Goal: Task Accomplishment & Management: Manage account settings

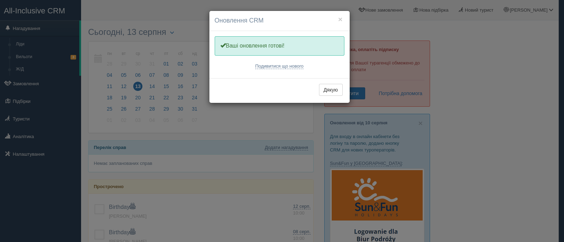
click at [334, 98] on div "Дякую" at bounding box center [279, 90] width 140 height 25
click at [327, 89] on button "Дякую" at bounding box center [331, 90] width 24 height 12
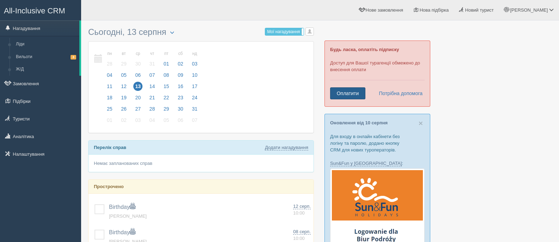
click at [348, 95] on link "Оплатити" at bounding box center [347, 93] width 35 height 12
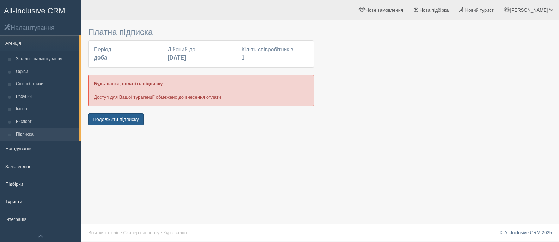
click at [126, 121] on button "Подовжити підписку" at bounding box center [115, 119] width 55 height 12
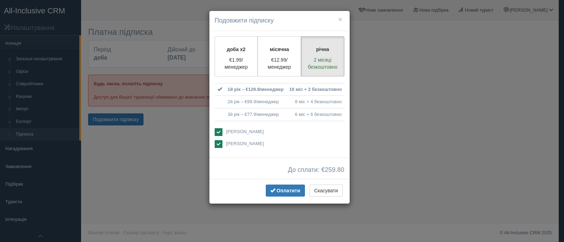
click at [217, 131] on ins at bounding box center [219, 132] width 8 height 8
checkbox input "false"
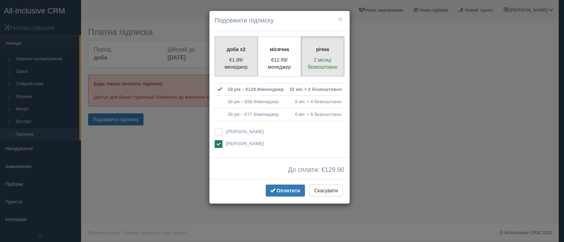
click at [236, 59] on p "€1.99/менеджер" at bounding box center [236, 63] width 34 height 14
radio input "true"
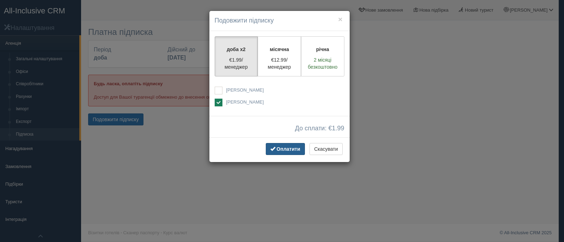
click at [287, 150] on span "Оплатити" at bounding box center [289, 149] width 24 height 6
